Goal: Information Seeking & Learning: Learn about a topic

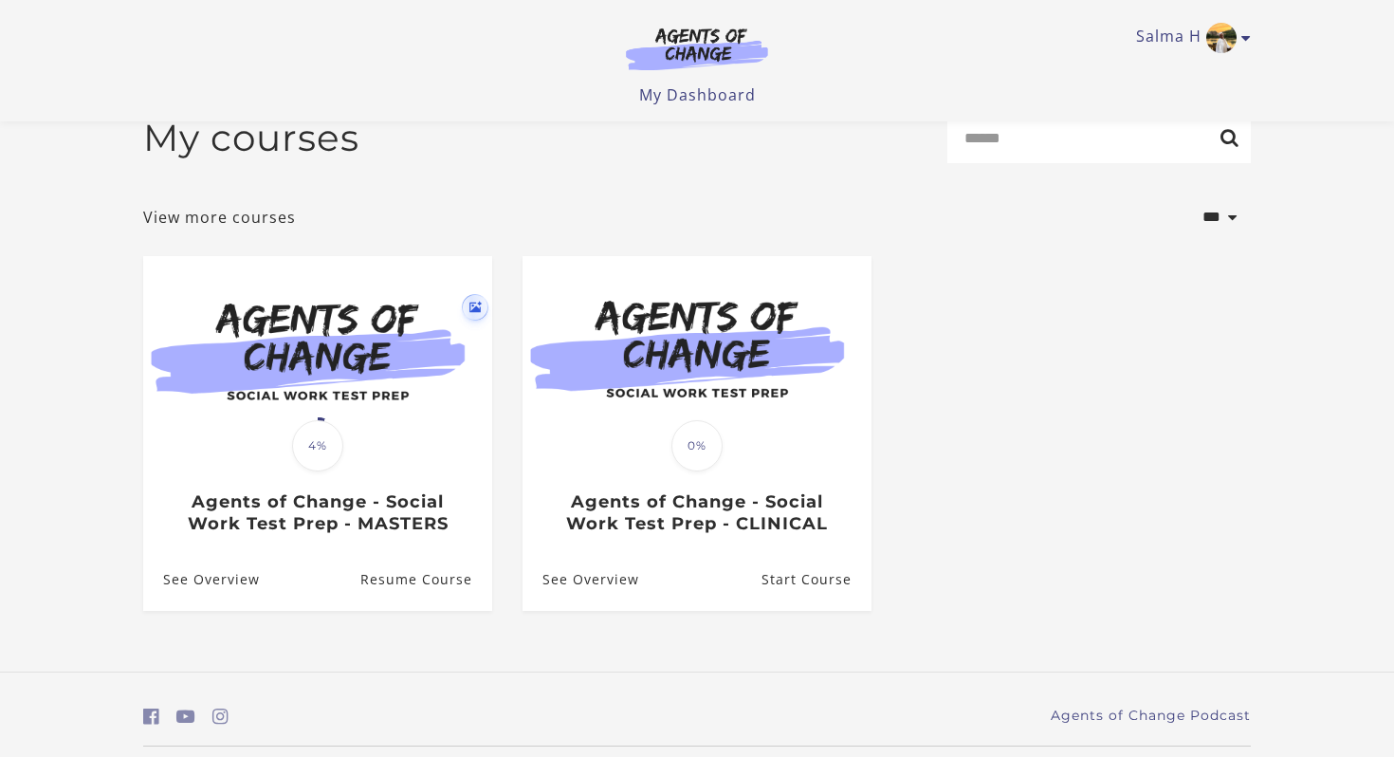
scroll to position [91, 0]
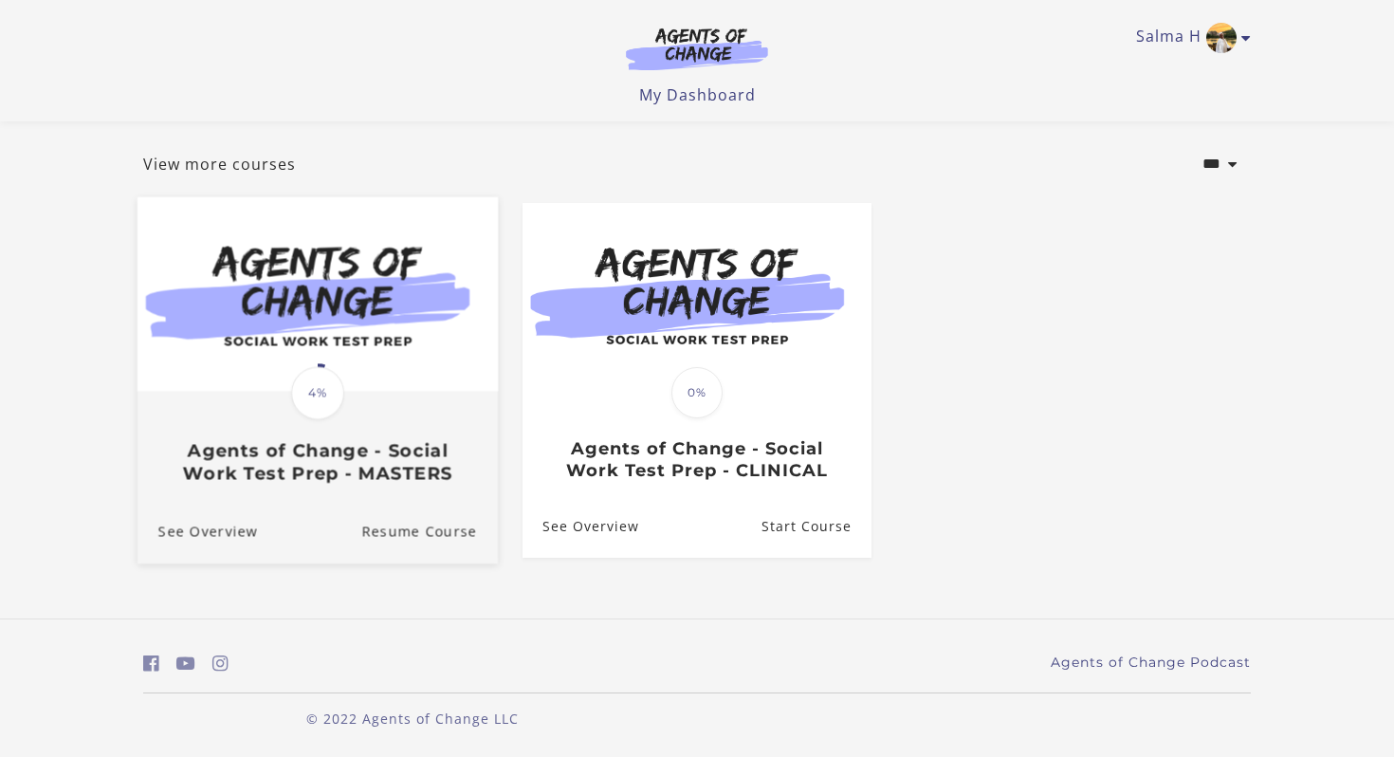
click at [330, 449] on h3 "Agents of Change - Social Work Test Prep - MASTERS" at bounding box center [317, 462] width 319 height 44
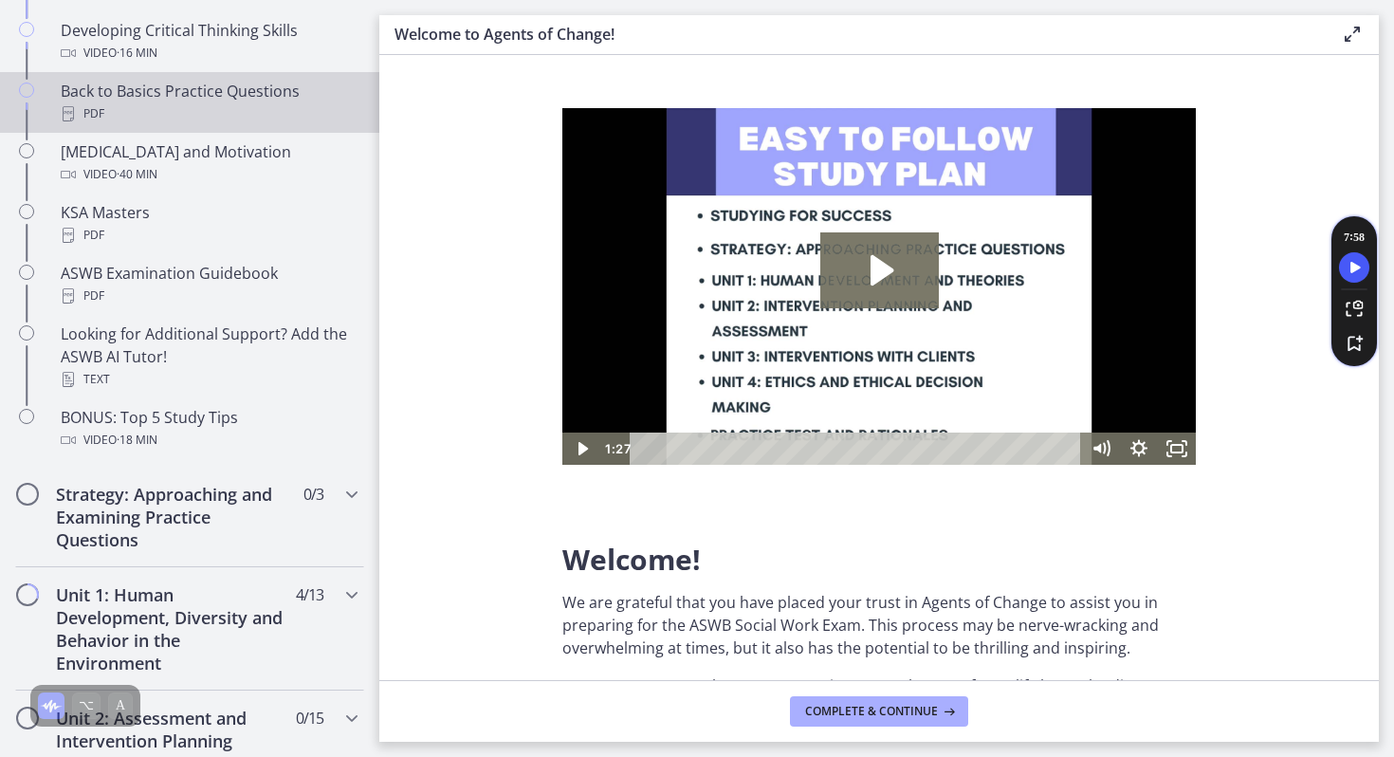
scroll to position [776, 0]
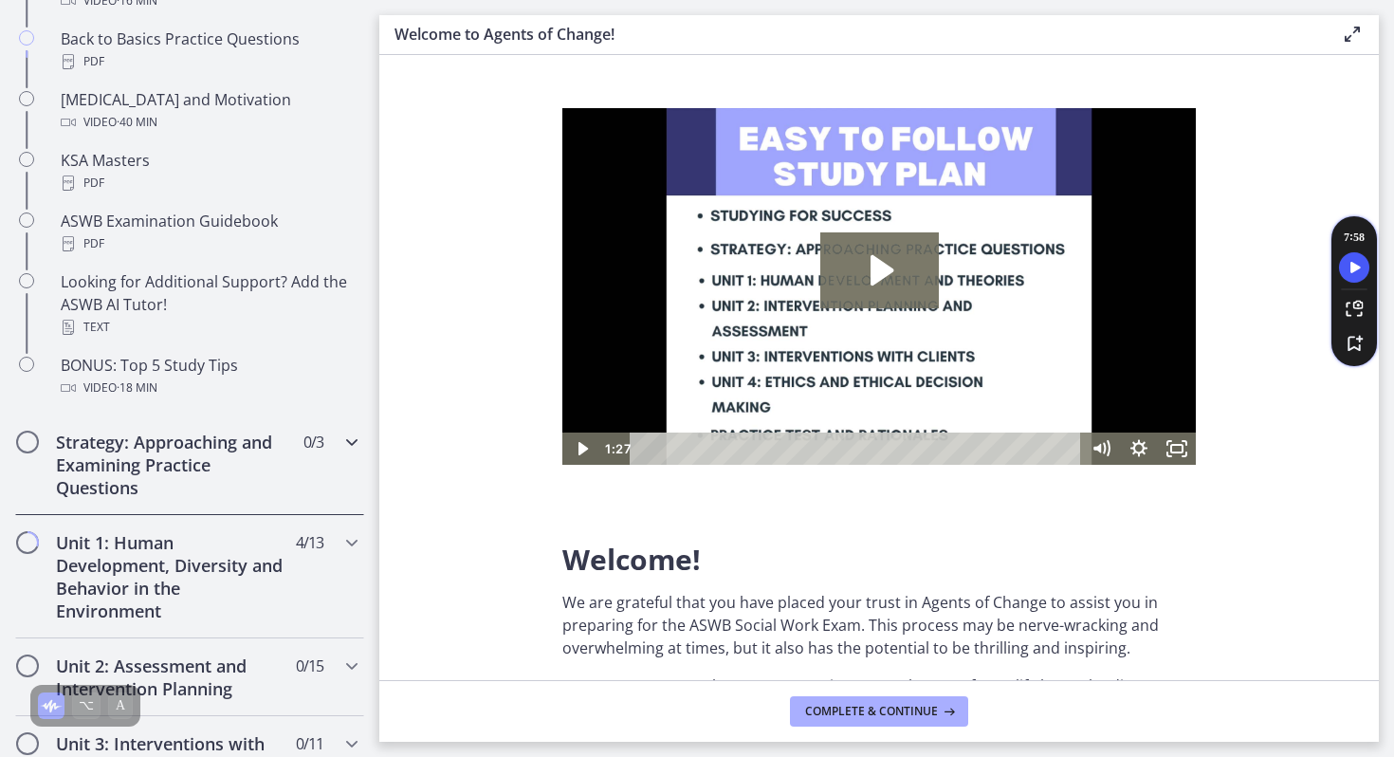
click at [248, 466] on h2 "Strategy: Approaching and Examining Practice Questions" at bounding box center [171, 464] width 231 height 68
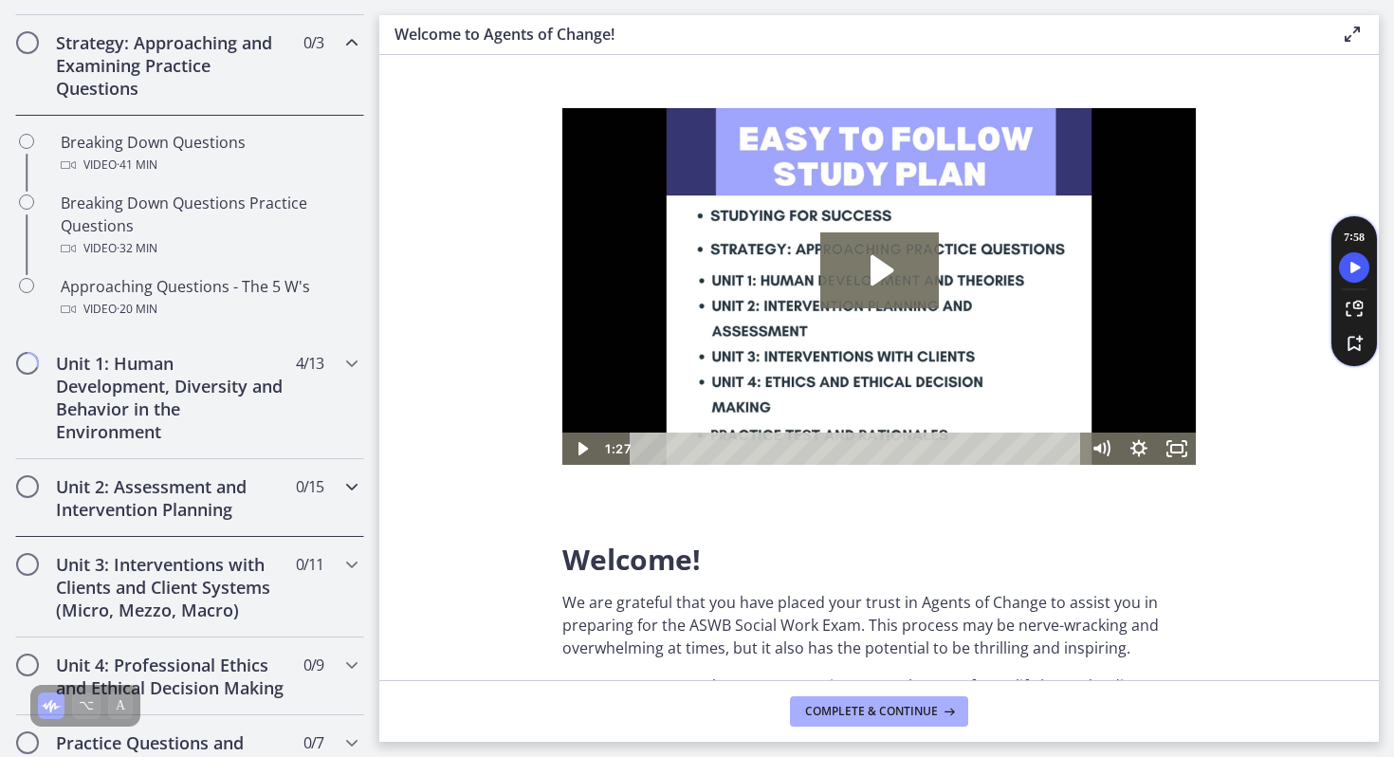
scroll to position [417, 0]
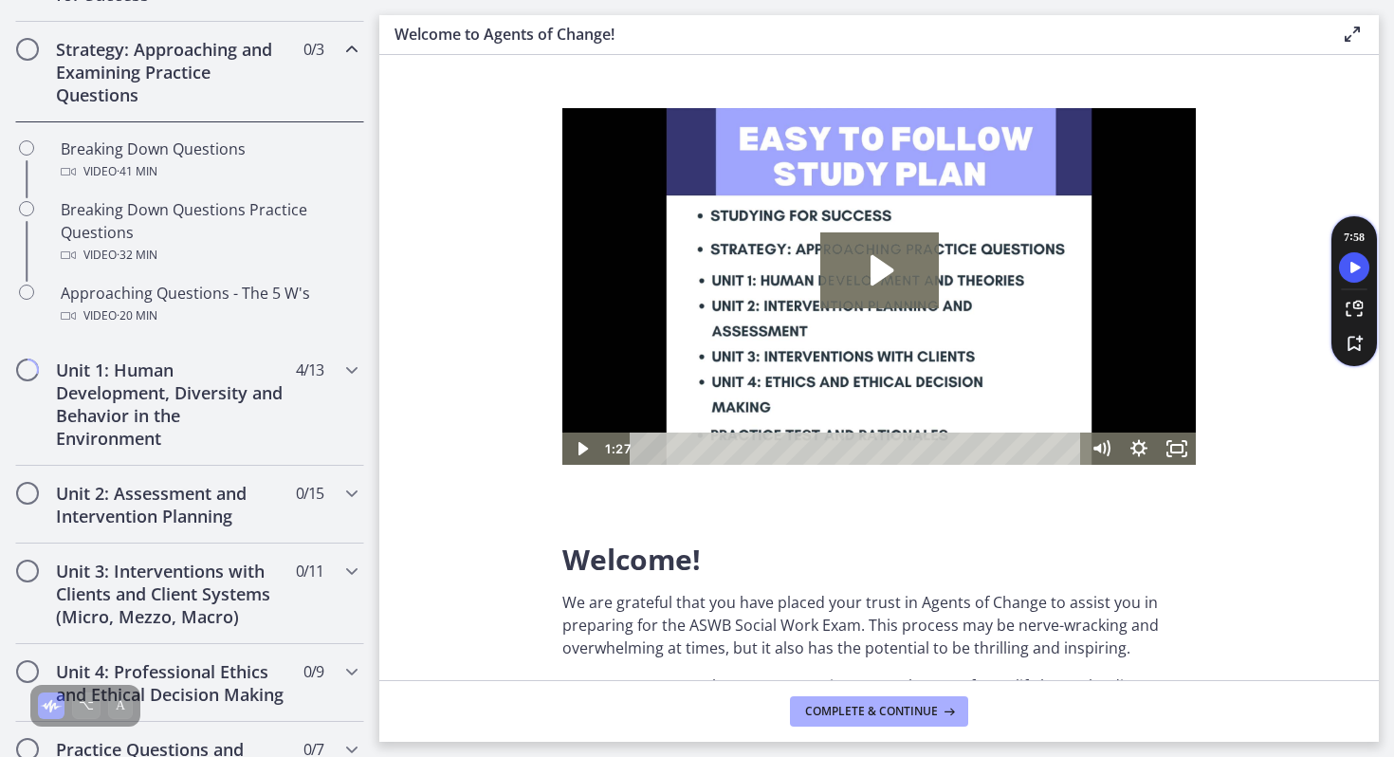
click at [251, 82] on h2 "Strategy: Approaching and Examining Practice Questions" at bounding box center [171, 72] width 231 height 68
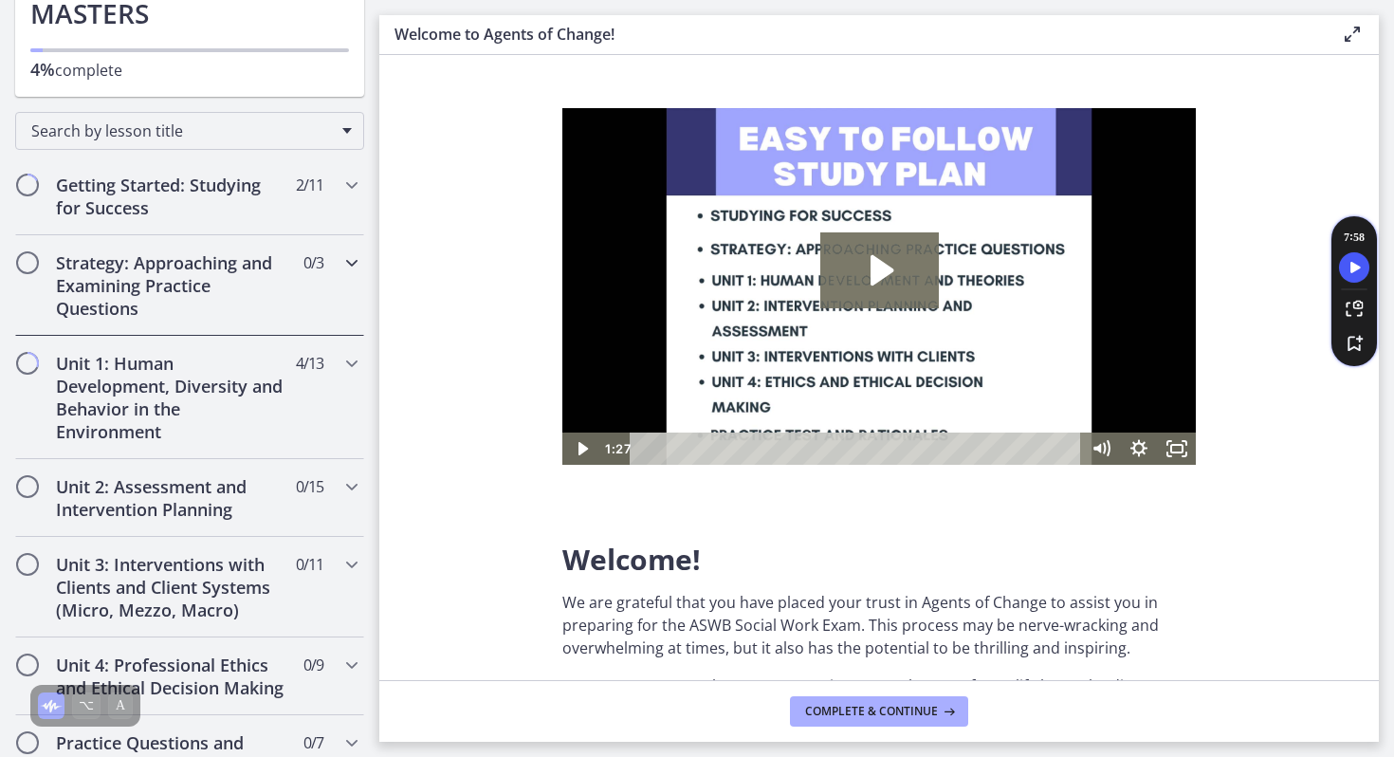
scroll to position [214, 0]
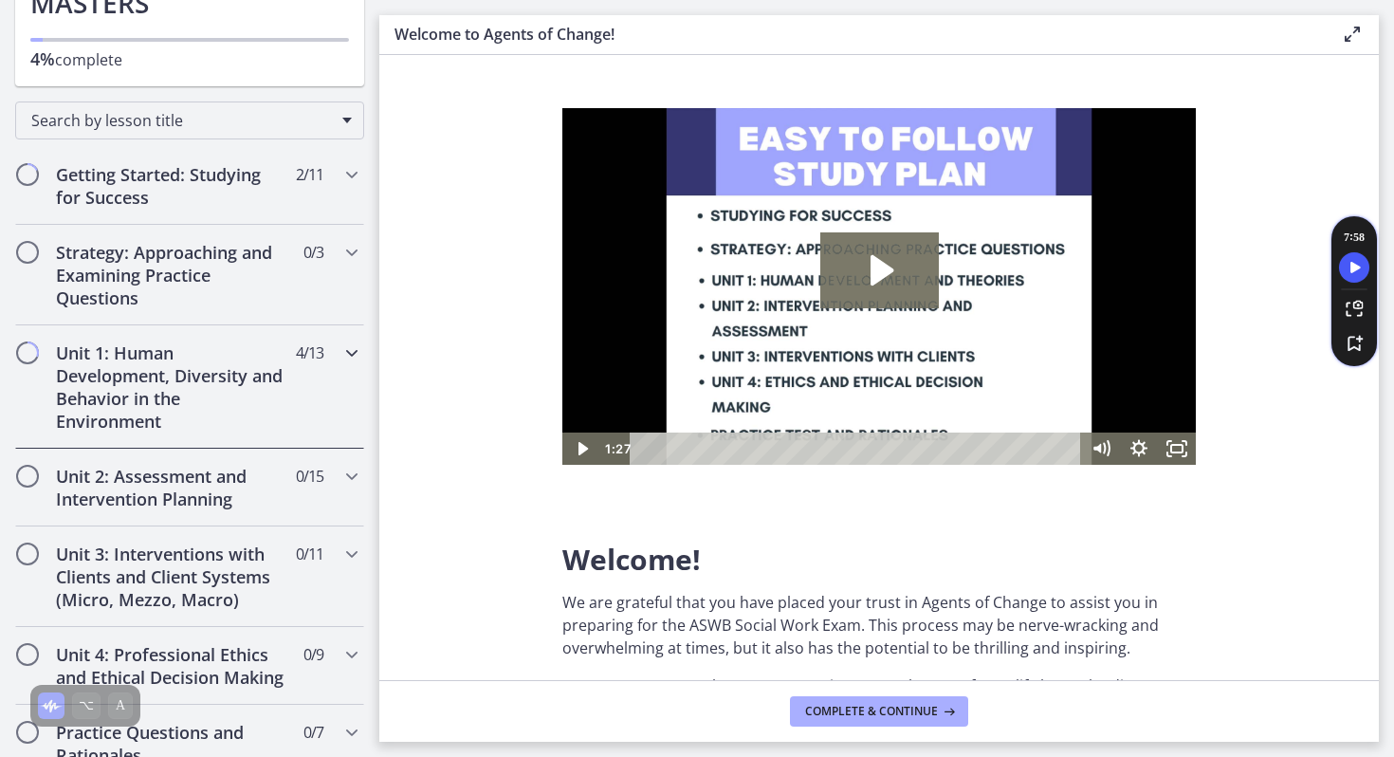
click at [264, 400] on h2 "Unit 1: Human Development, Diversity and Behavior in the Environment" at bounding box center [171, 386] width 231 height 91
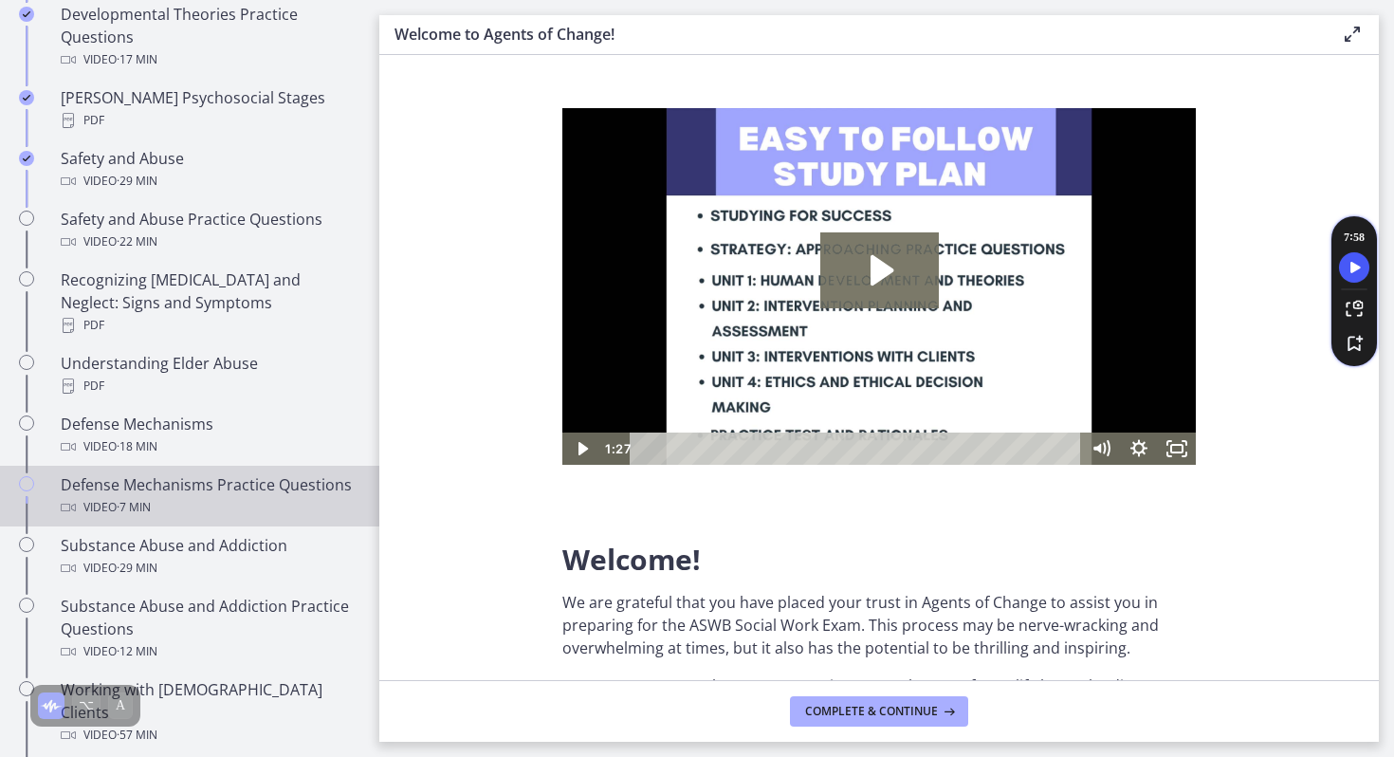
scroll to position [792, 0]
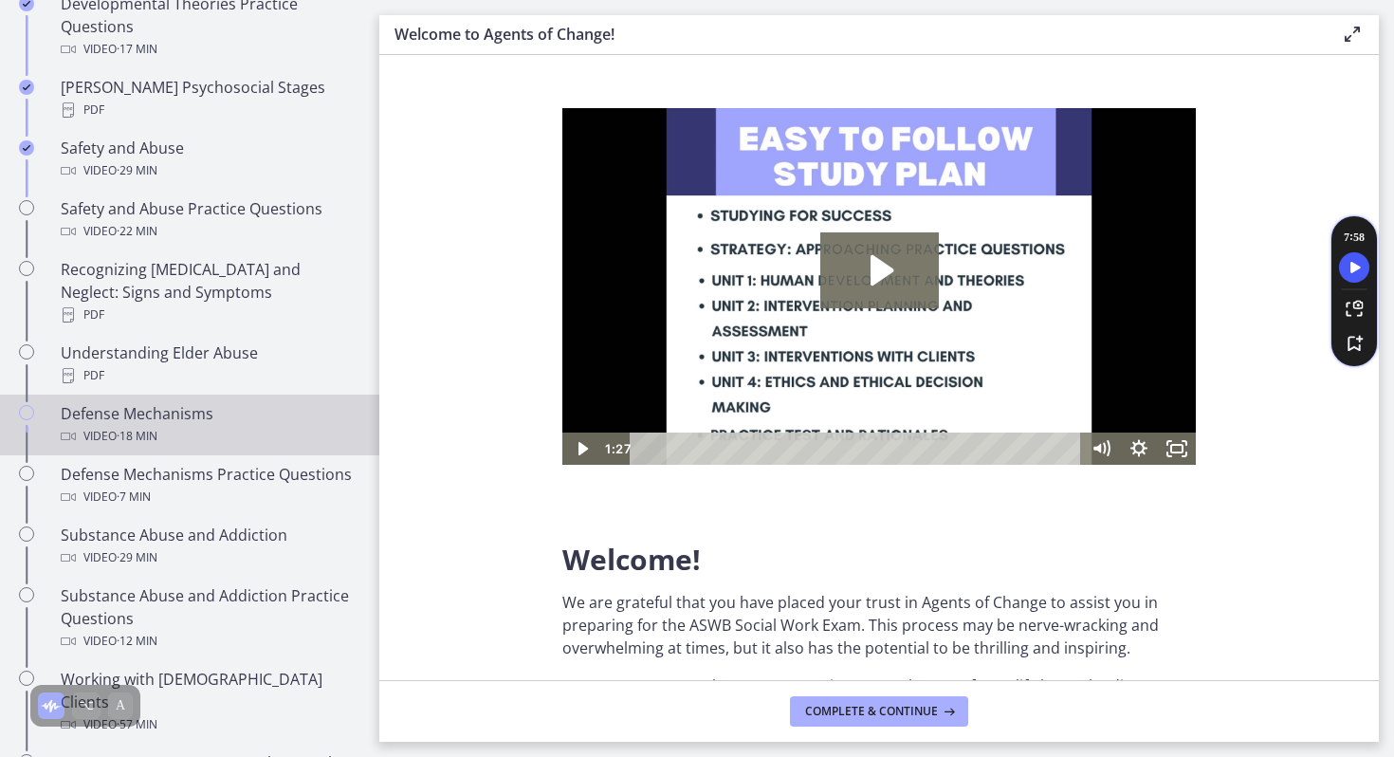
click at [171, 402] on div "Defense Mechanisms Video · 18 min" at bounding box center [209, 425] width 296 height 46
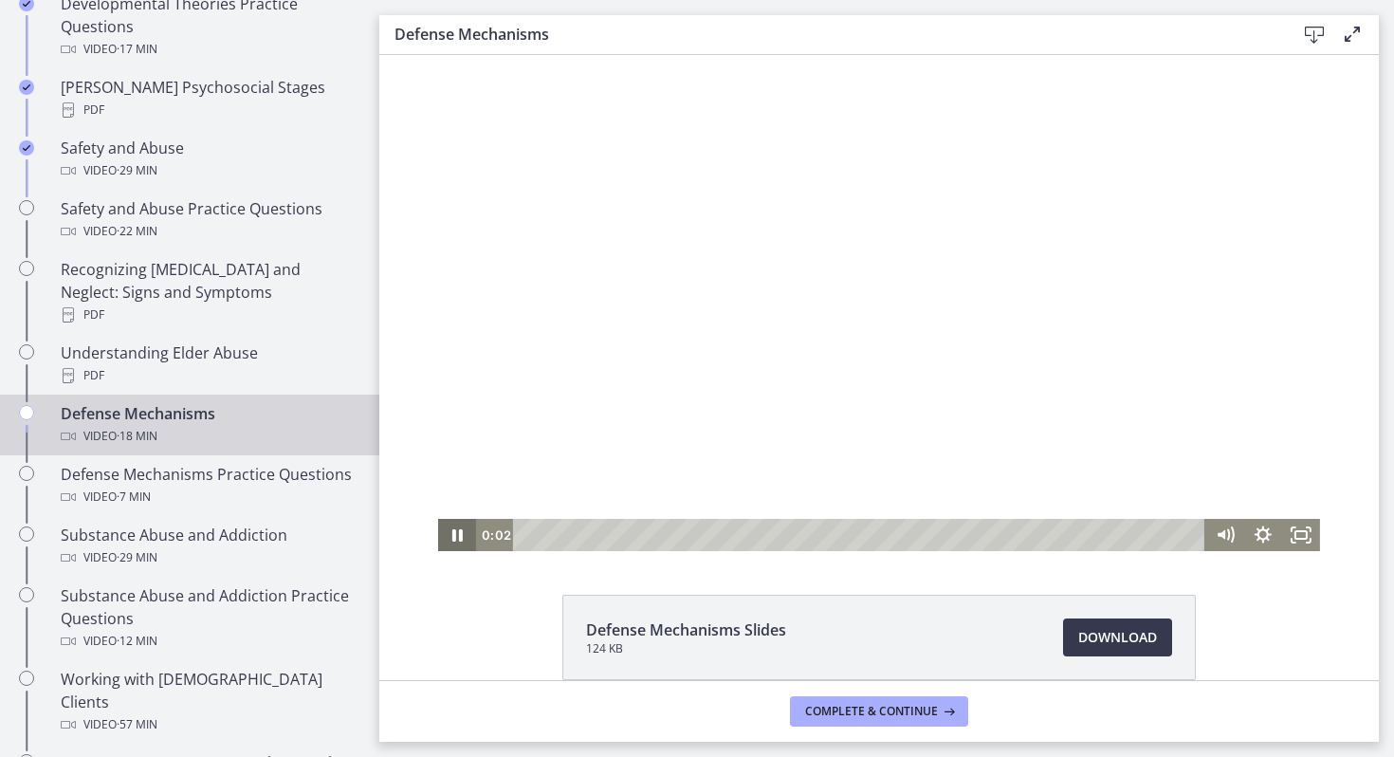
click at [463, 532] on icon "Pause" at bounding box center [457, 535] width 38 height 32
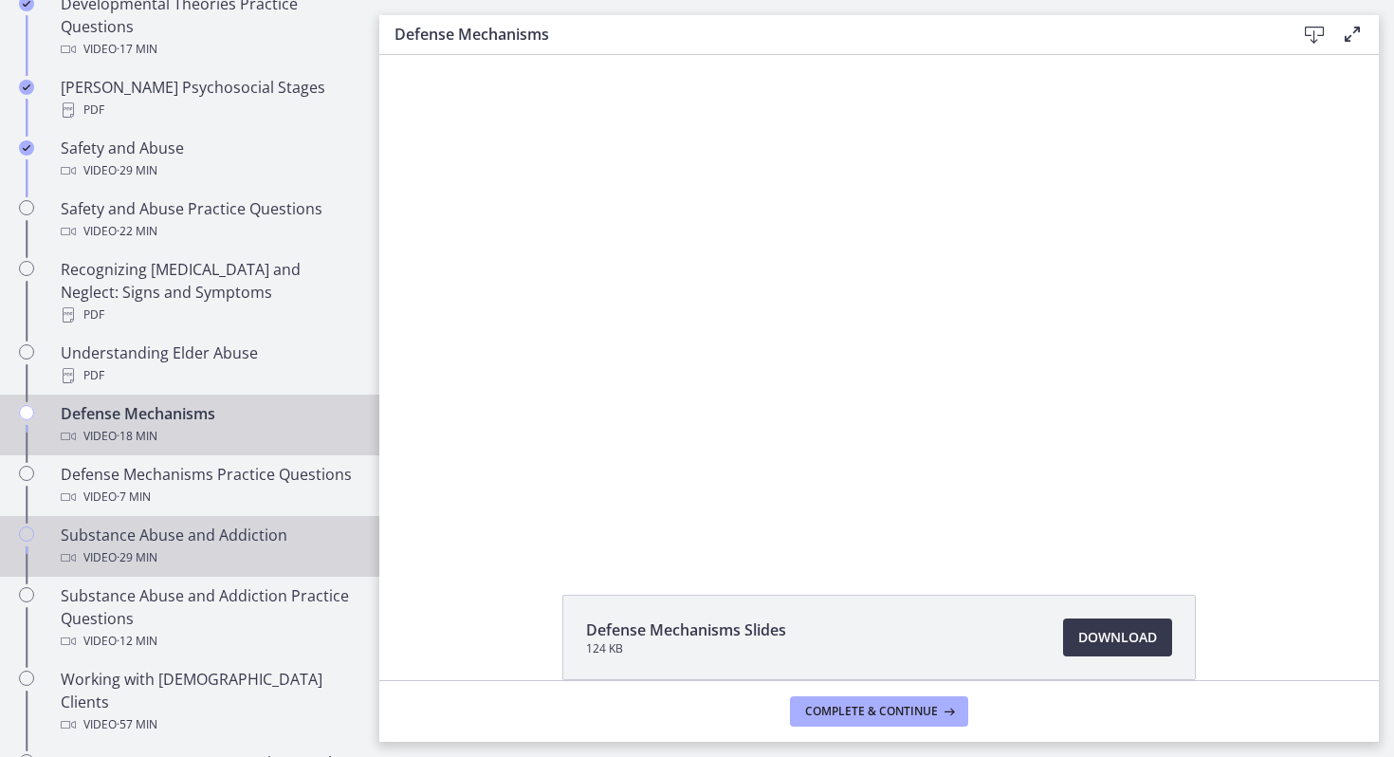
click at [268, 546] on div "Video · 29 min" at bounding box center [209, 557] width 296 height 23
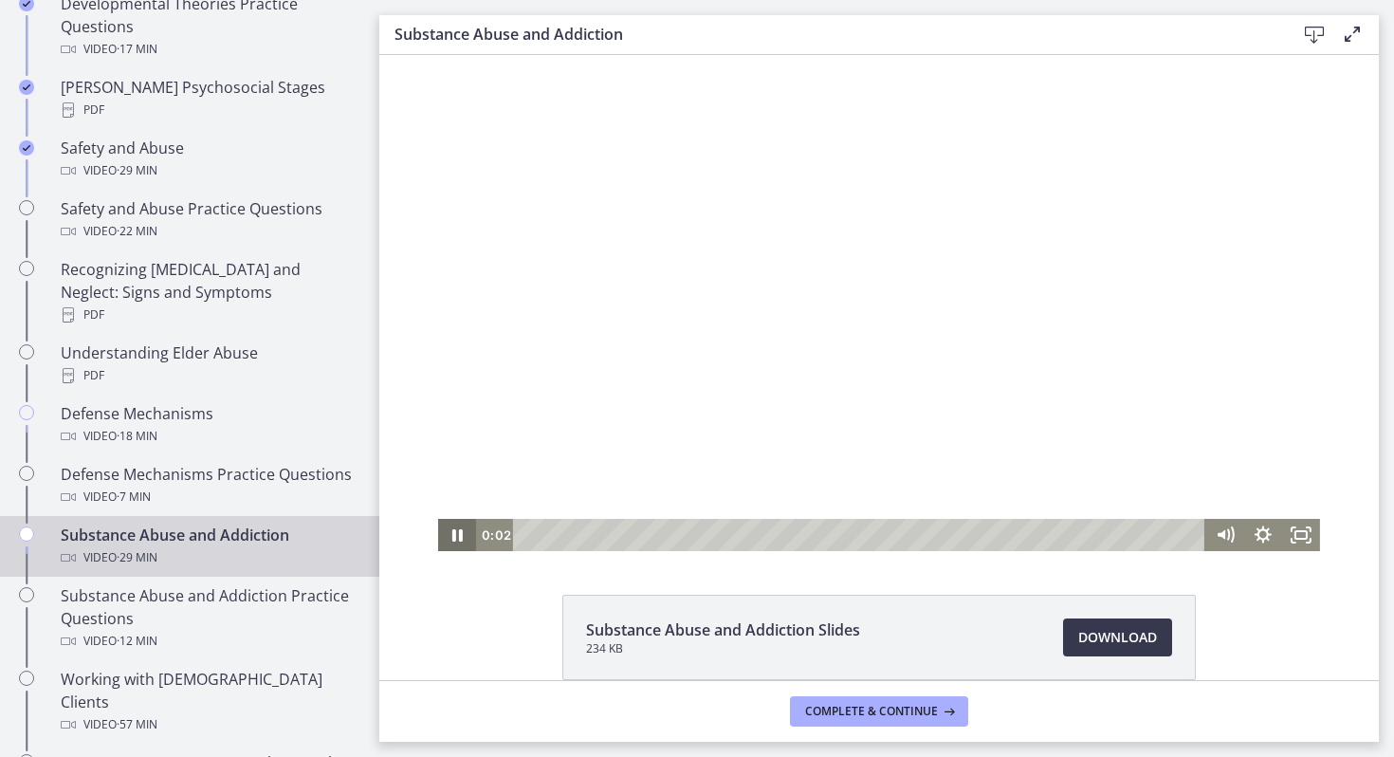
click at [464, 533] on icon "Pause" at bounding box center [457, 535] width 38 height 32
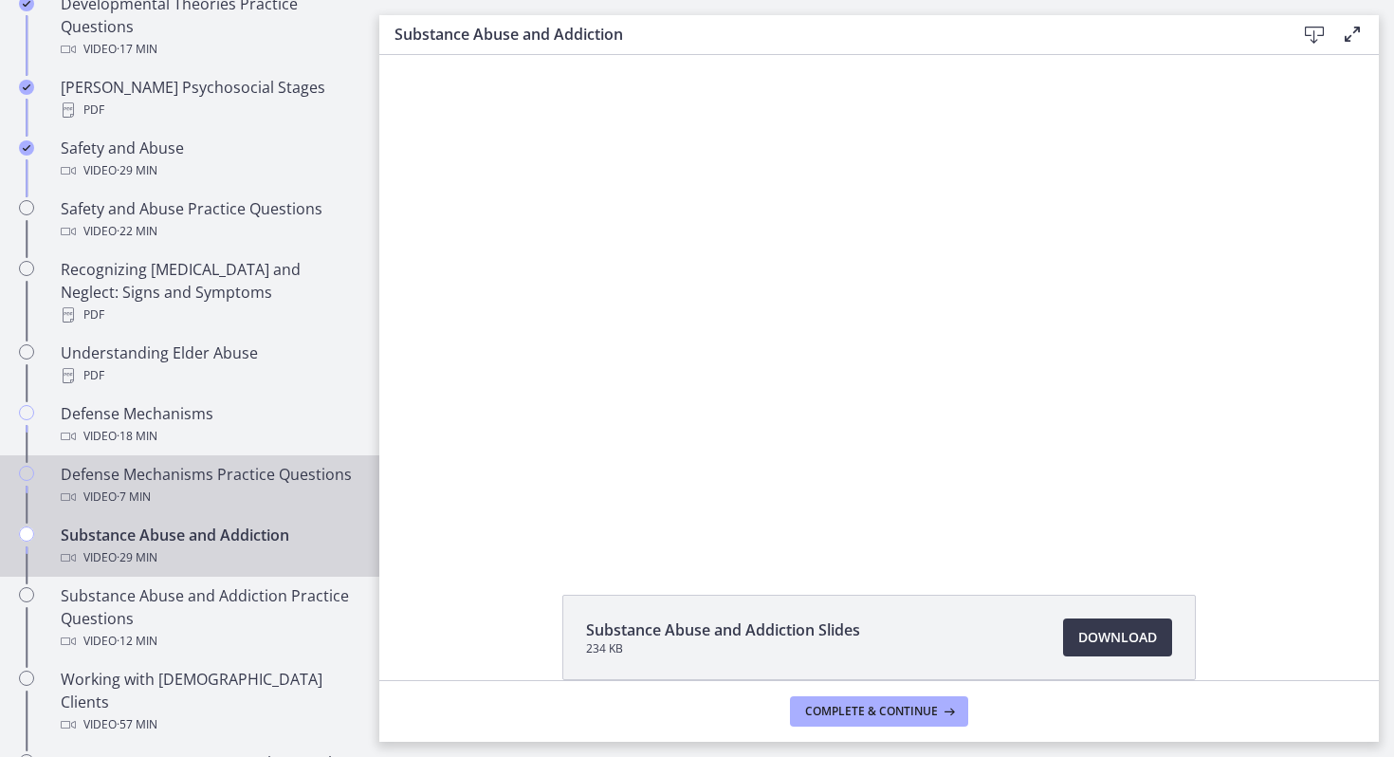
click at [333, 463] on div "Defense Mechanisms Practice Questions Video · 7 min" at bounding box center [209, 486] width 296 height 46
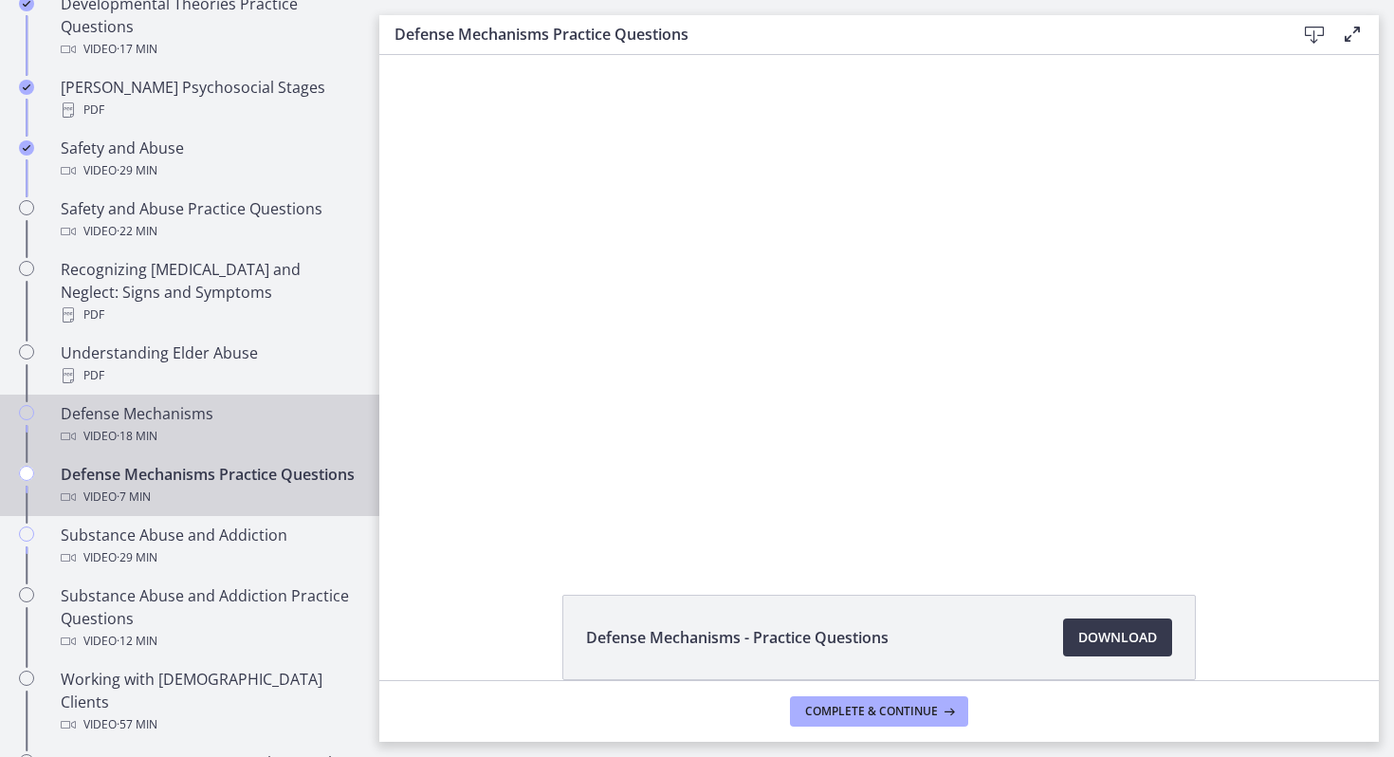
click at [303, 425] on div "Video · 18 min" at bounding box center [209, 436] width 296 height 23
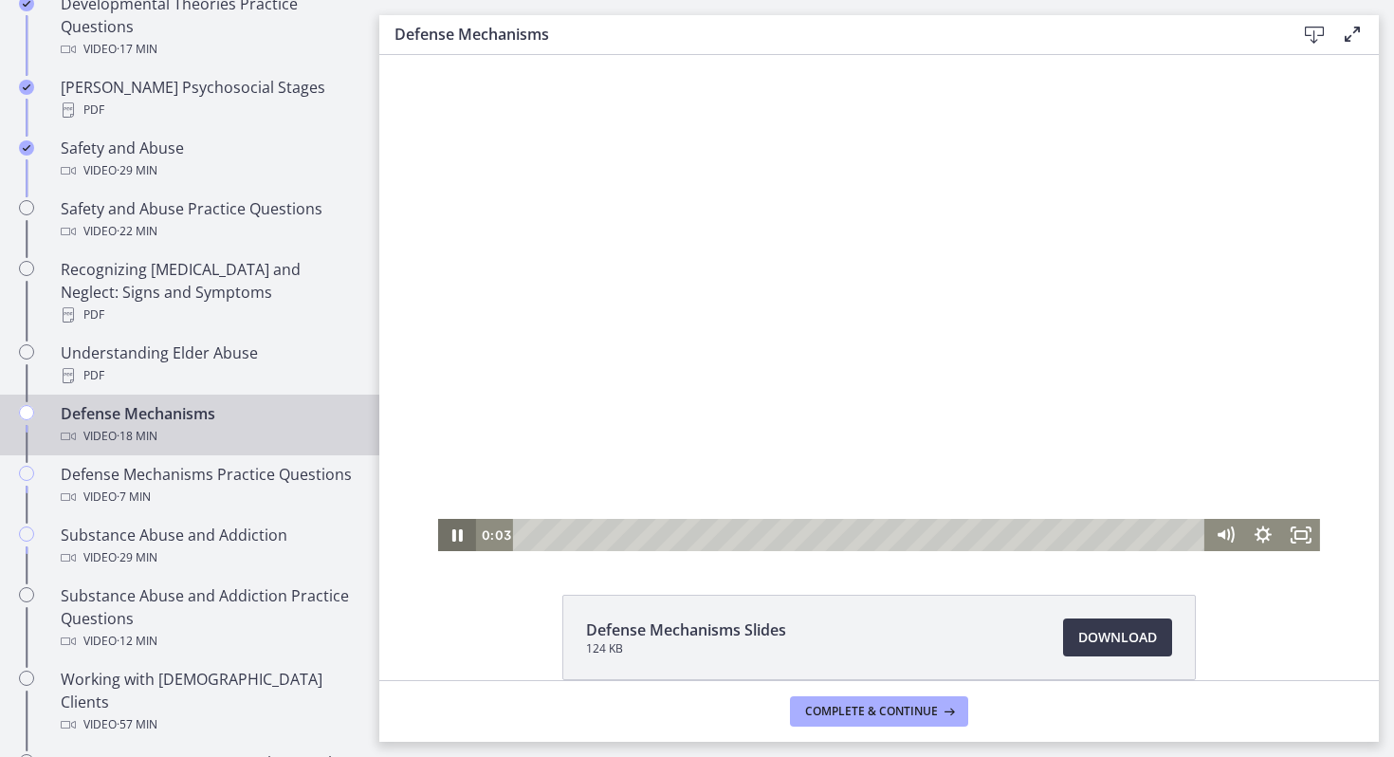
click at [461, 536] on icon "Pause" at bounding box center [457, 535] width 10 height 12
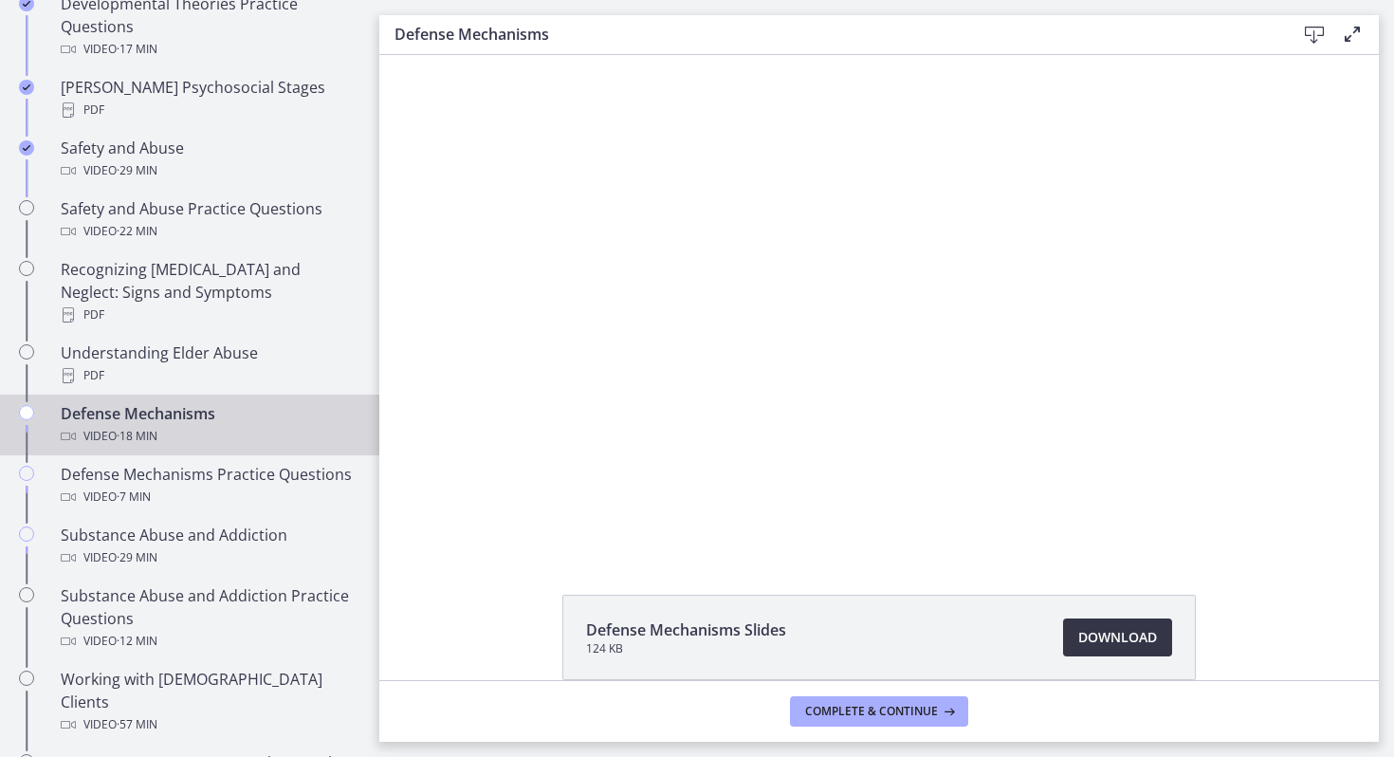
click at [1123, 636] on span "Download Opens in a new window" at bounding box center [1117, 637] width 79 height 23
